Goal: Obtain resource: Download file/media

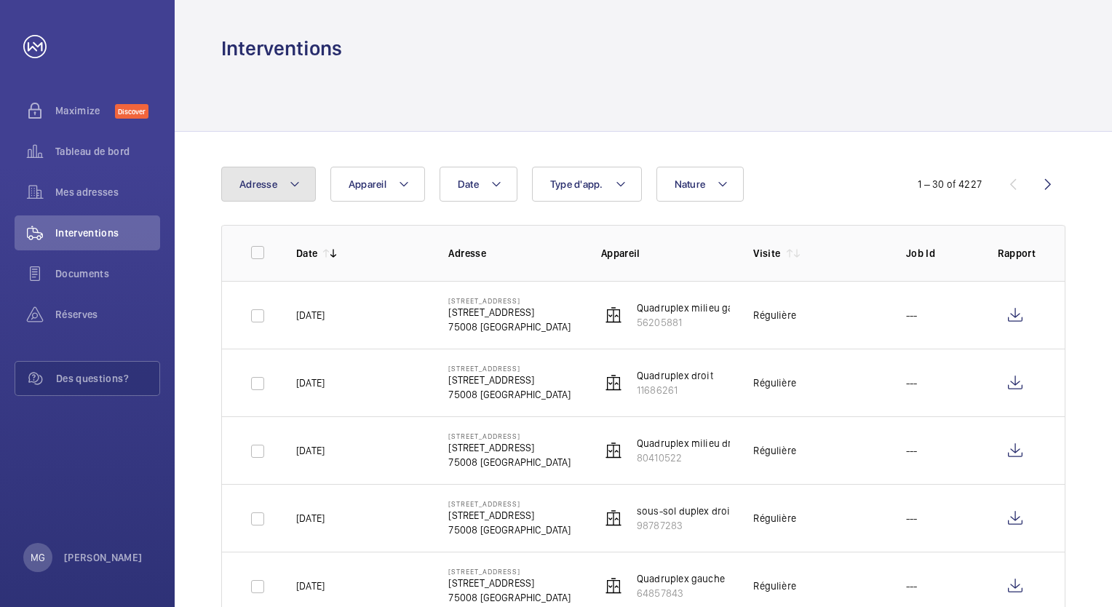
click at [304, 187] on button "Adresse" at bounding box center [268, 184] width 95 height 35
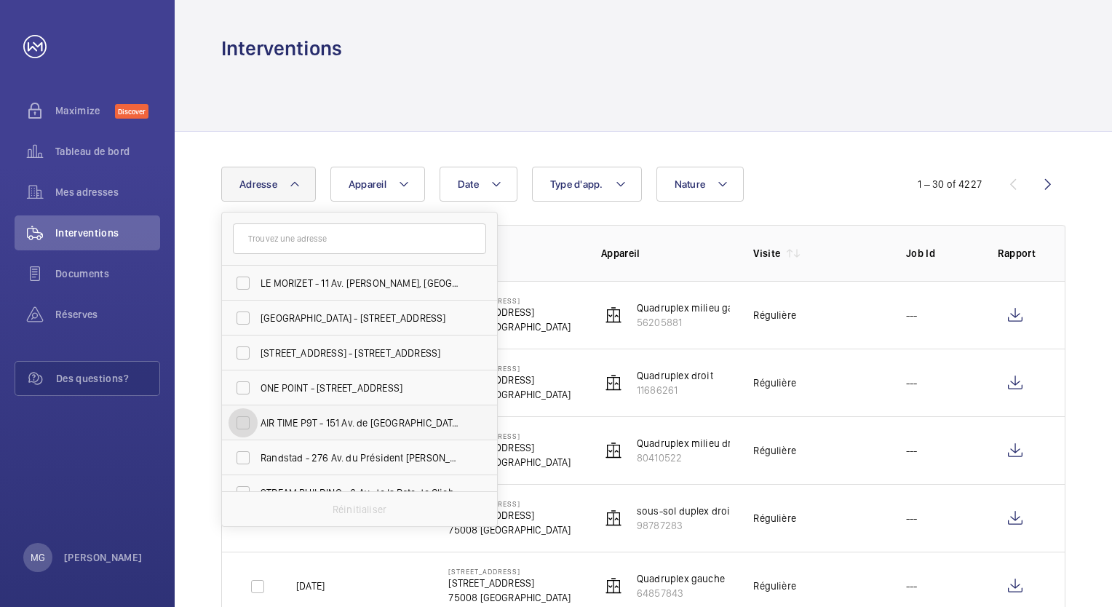
click at [255, 422] on input "AIR TIME P9T - 151 Av. de [GEOGRAPHIC_DATA], [GEOGRAPHIC_DATA] 75013" at bounding box center [242, 422] width 29 height 29
checkbox input "true"
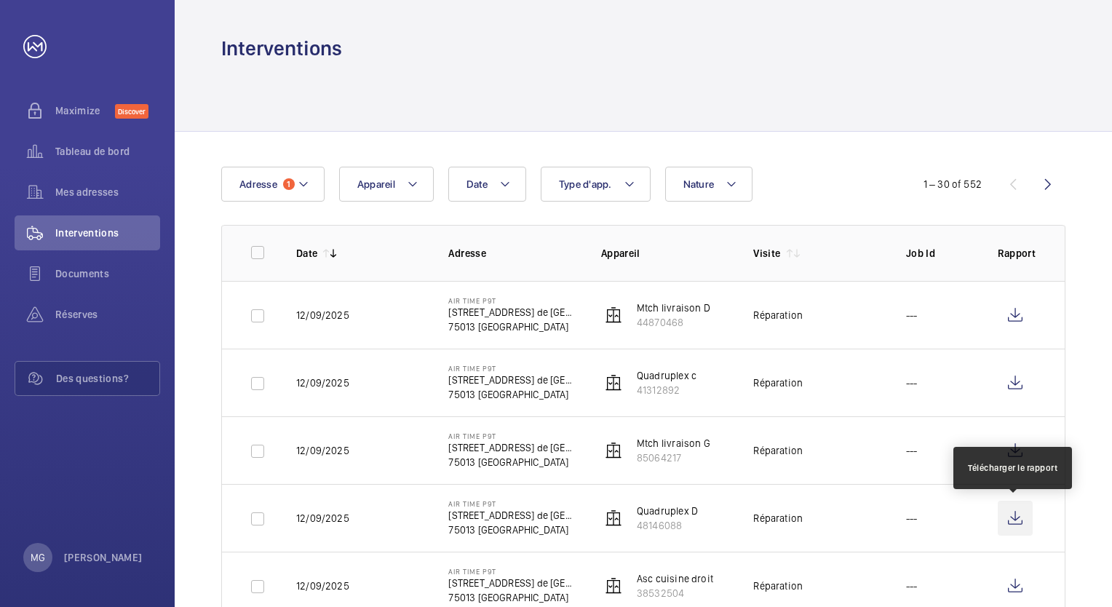
click at [1018, 519] on wm-front-icon-button at bounding box center [1014, 518] width 35 height 35
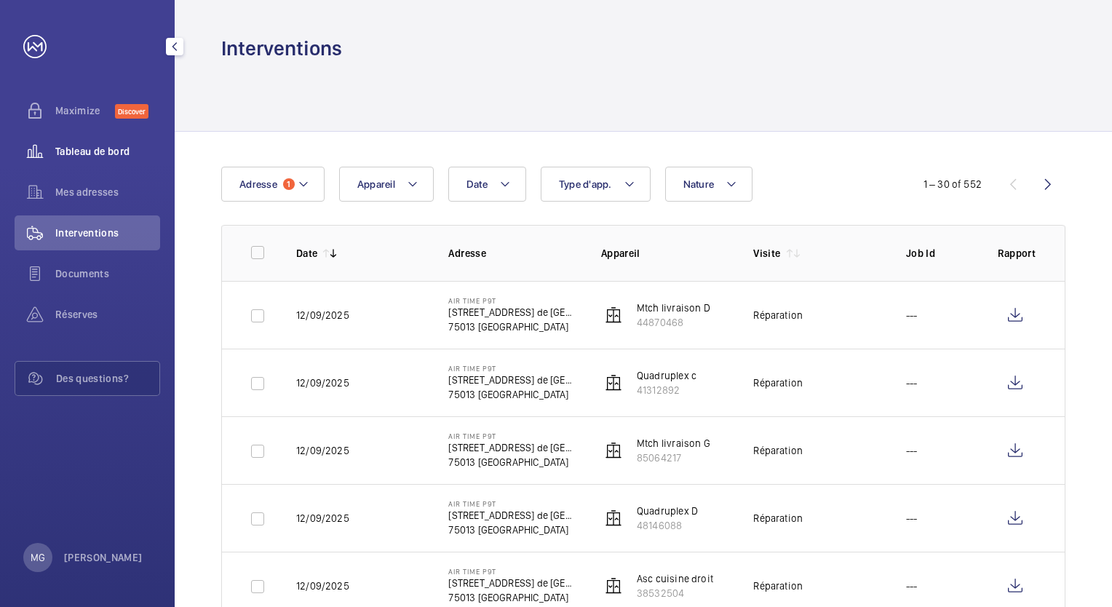
click at [57, 153] on span "Tableau de bord" at bounding box center [107, 151] width 105 height 15
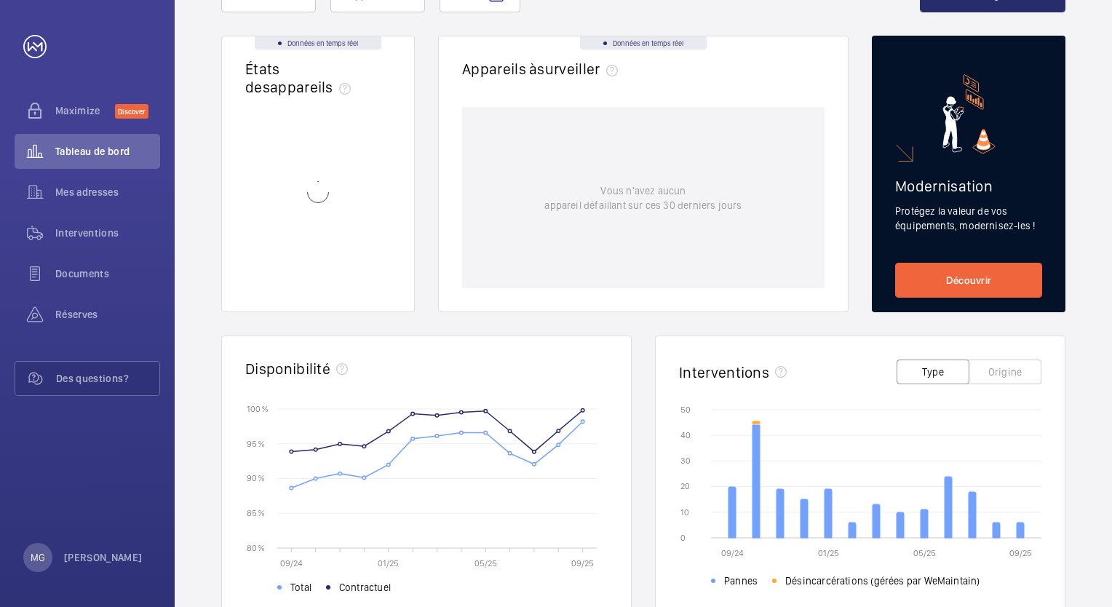
scroll to position [146, 0]
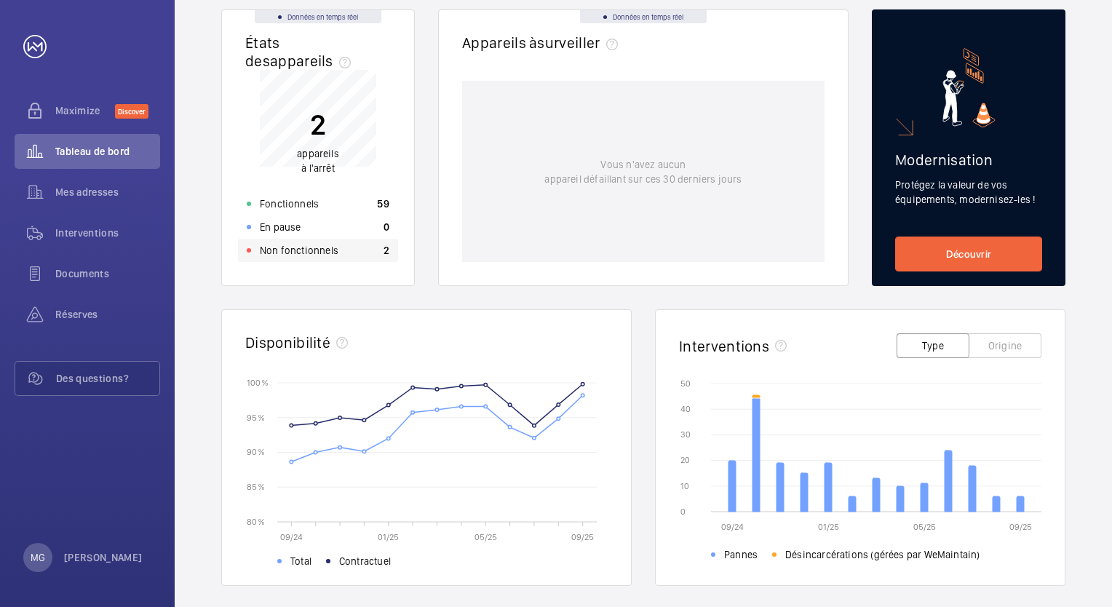
click at [312, 253] on p "Non fonctionnels" at bounding box center [299, 250] width 79 height 15
